Goal: Find specific page/section: Find specific page/section

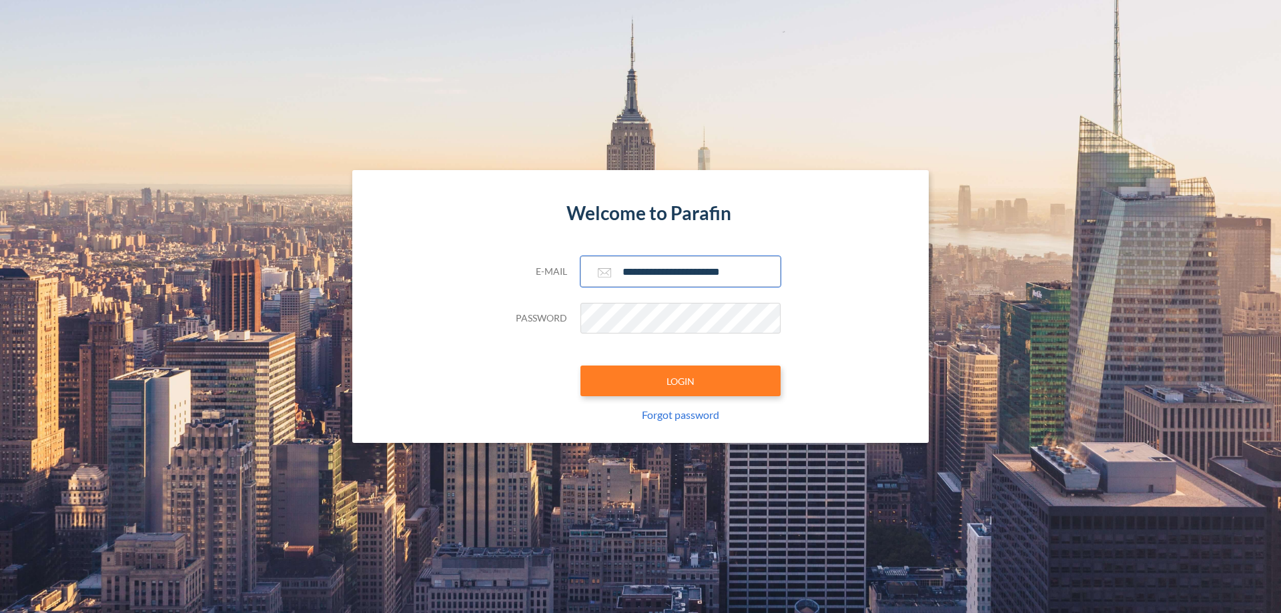
type input "**********"
click at [680, 381] on button "LOGIN" at bounding box center [680, 380] width 200 height 31
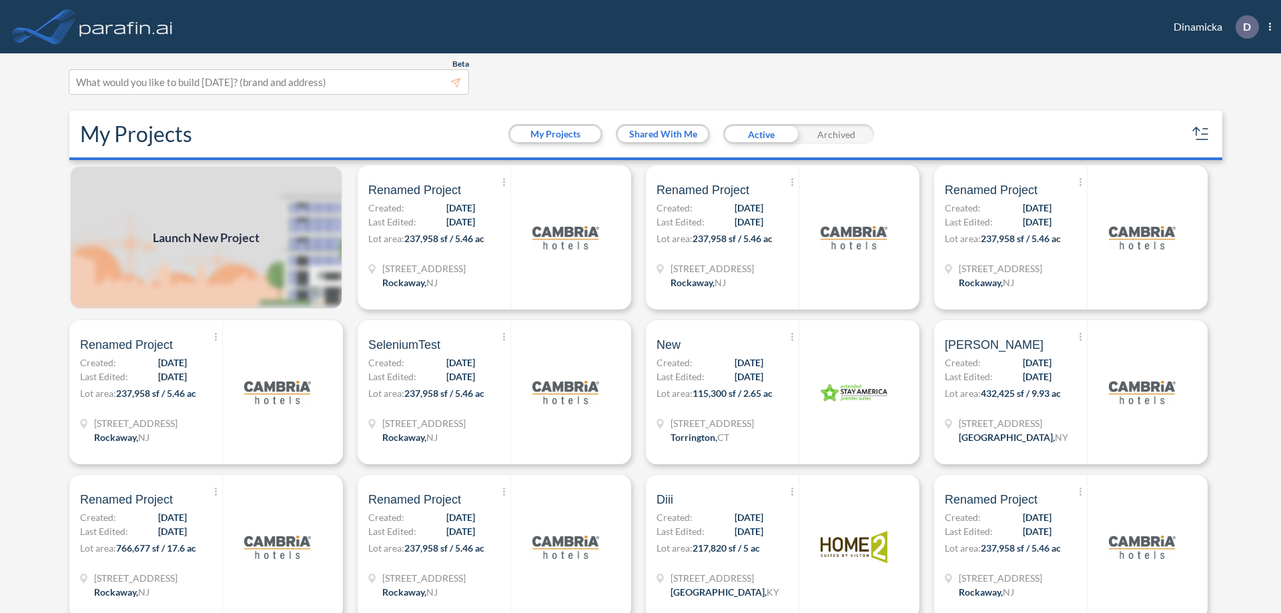
scroll to position [3, 0]
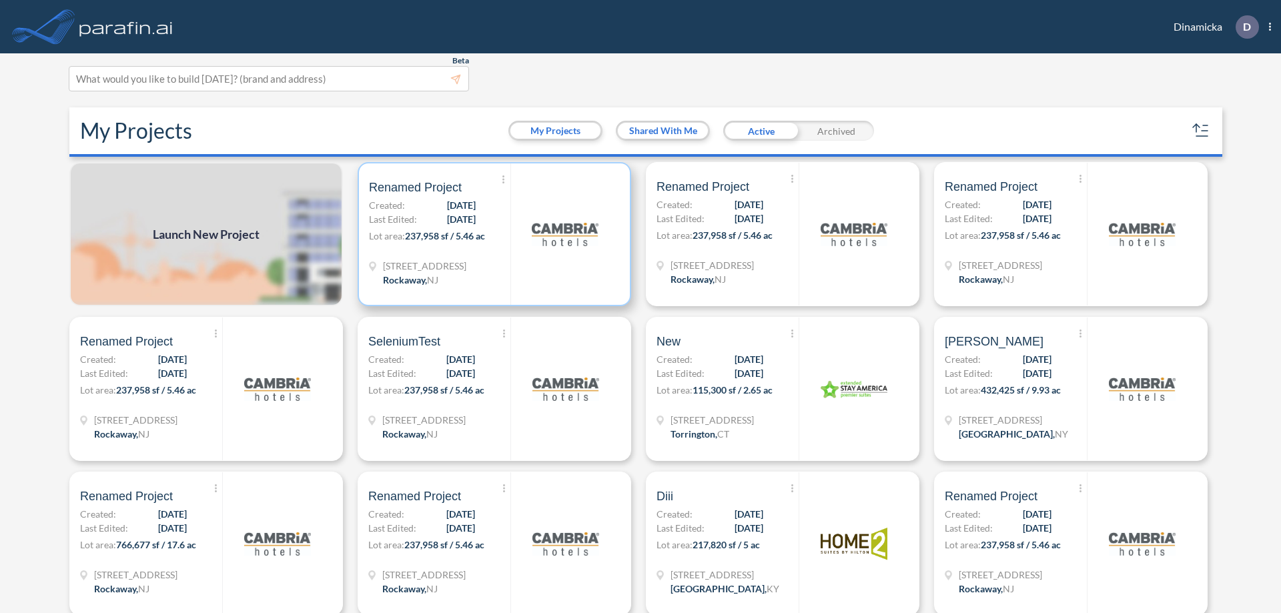
click at [492, 234] on p "Lot area: 237,958 sf / 5.46 ac" at bounding box center [439, 238] width 141 height 19
